Goal: Task Accomplishment & Management: Manage account settings

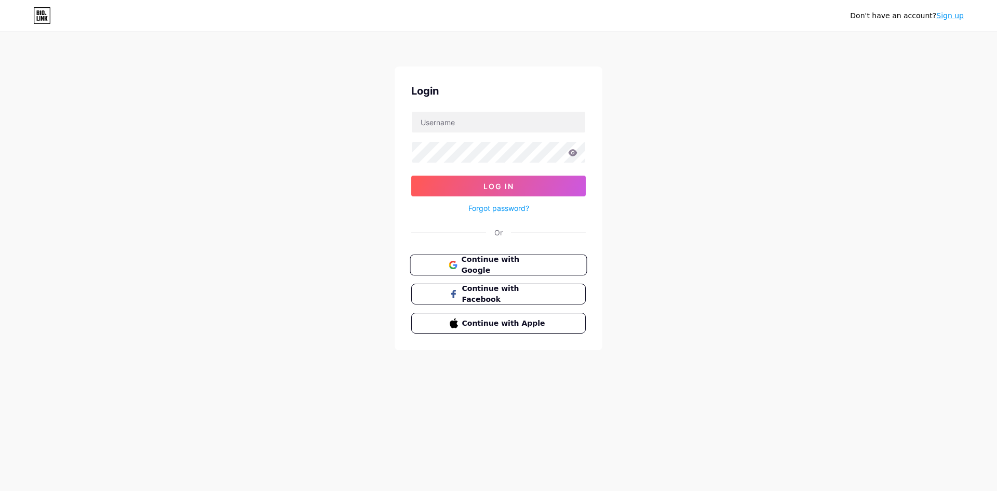
click at [527, 255] on button "Continue with Google" at bounding box center [498, 264] width 177 height 21
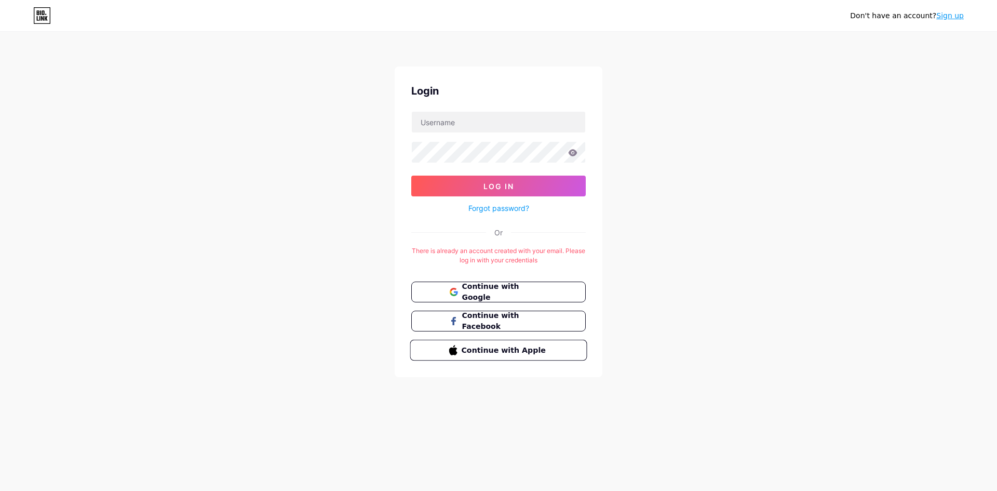
click at [526, 346] on span "Continue with Apple" at bounding box center [504, 349] width 87 height 11
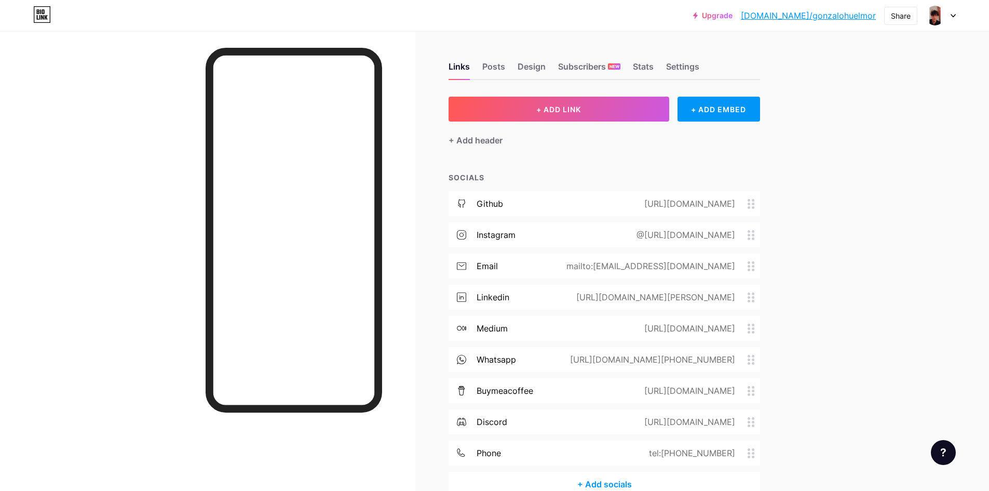
drag, startPoint x: 982, startPoint y: 331, endPoint x: 996, endPoint y: 275, distance: 57.8
click at [984, 331] on div "Upgrade bio.link/gonzal... bio.link/gonzalohuelmor Share Switch accounts Gonzal…" at bounding box center [494, 274] width 989 height 548
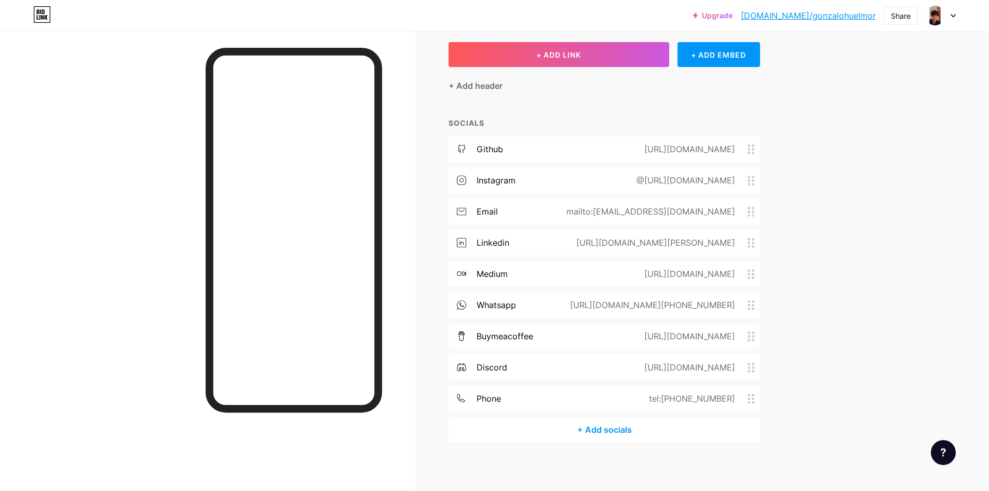
scroll to position [1, 0]
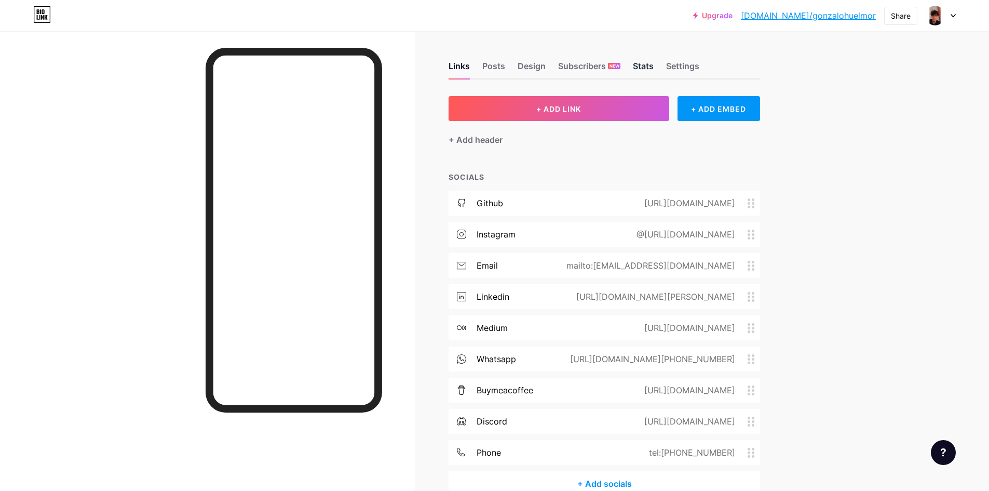
click at [645, 74] on div "Stats" at bounding box center [643, 69] width 21 height 19
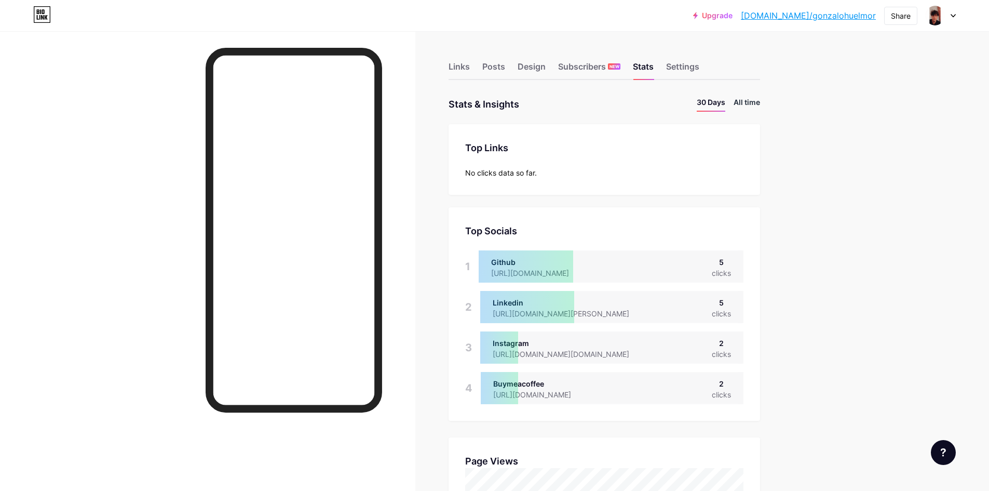
click at [744, 106] on li "All time" at bounding box center [747, 104] width 26 height 15
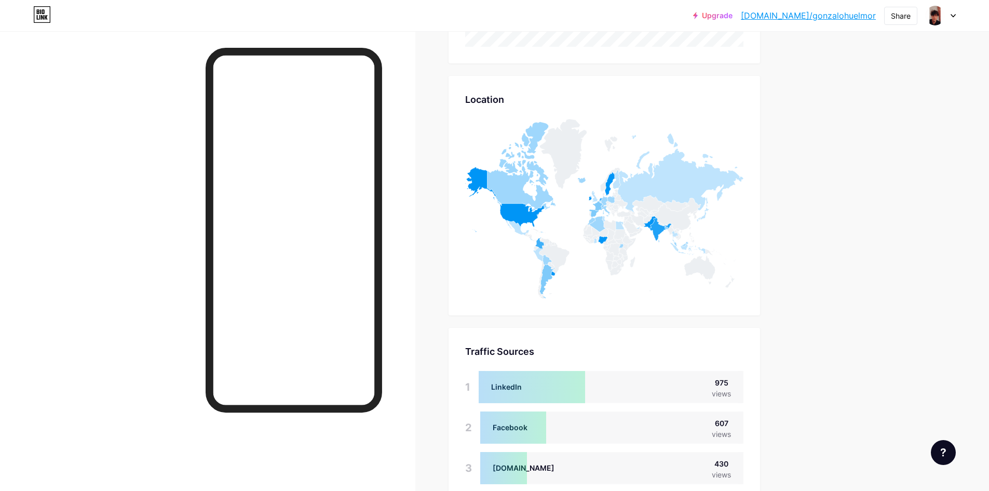
scroll to position [429, 0]
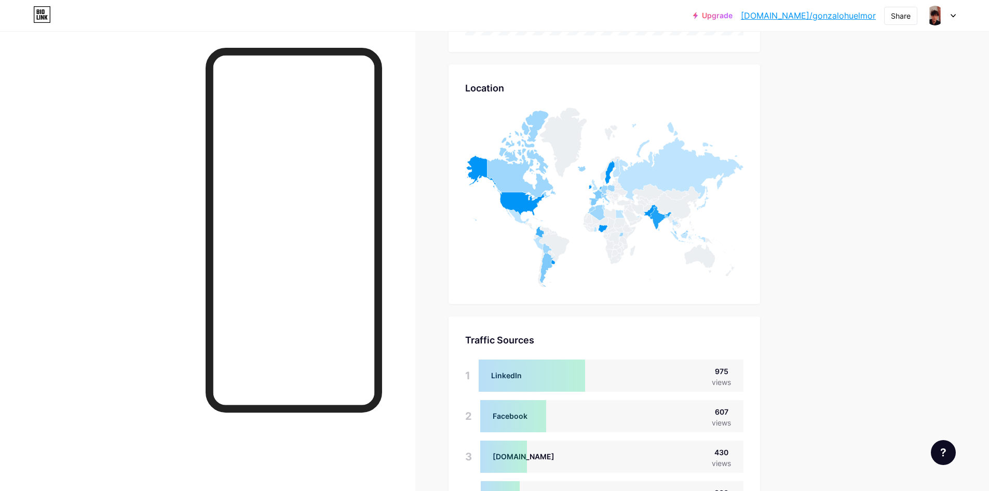
click at [911, 321] on div "Upgrade bio.link/gonzal... bio.link/gonzalohuelmor Share Switch accounts Gonzal…" at bounding box center [494, 197] width 989 height 1253
click at [843, 161] on div "Upgrade bio.link/gonzal... bio.link/gonzalohuelmor Share Switch accounts Gonzal…" at bounding box center [494, 197] width 989 height 1253
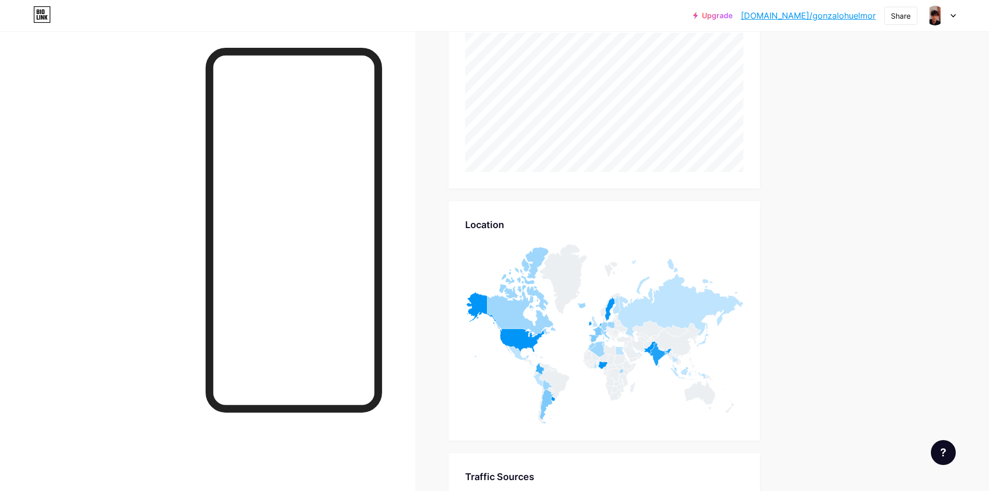
scroll to position [296, 0]
